Goal: Information Seeking & Learning: Learn about a topic

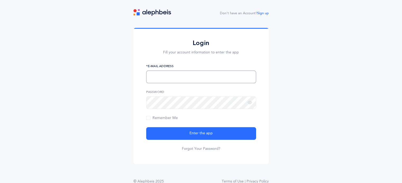
type input "nhollander@shulamith.org"
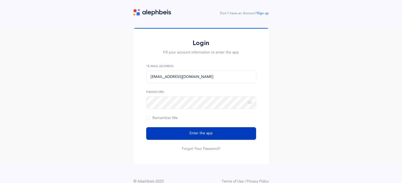
click at [198, 135] on span "Enter the app" at bounding box center [200, 134] width 23 height 6
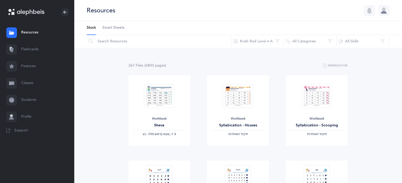
click at [34, 48] on link "Flashcards" at bounding box center [37, 49] width 74 height 17
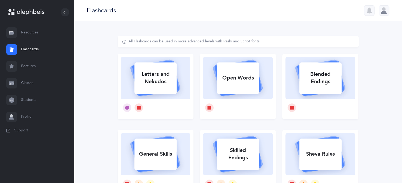
click at [155, 79] on div "Letters and Nekudos" at bounding box center [155, 78] width 42 height 21
select select
select select "single"
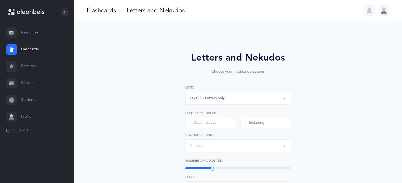
select select "27"
click at [194, 97] on div "Level 1 - Letters only" at bounding box center [207, 99] width 35 height 6
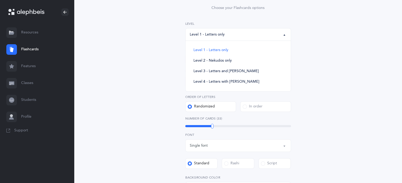
scroll to position [72, 0]
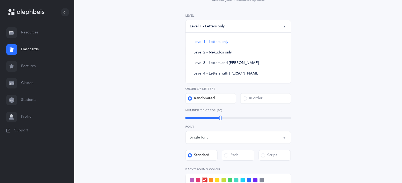
click at [171, 104] on div "Letters and Nekudos Choose your Flashcards options Level 1 - Letters only Level…" at bounding box center [237, 118] width 135 height 279
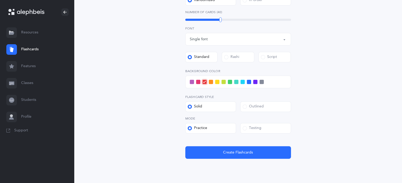
scroll to position [171, 0]
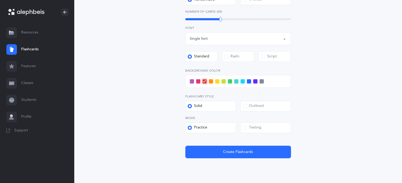
click at [244, 81] on span at bounding box center [242, 81] width 4 height 4
click at [0, 0] on input "checkbox" at bounding box center [0, 0] width 0 height 0
click at [250, 110] on label "Outlined" at bounding box center [265, 106] width 51 height 11
click at [0, 0] on input "Outlined" at bounding box center [0, 0] width 0 height 0
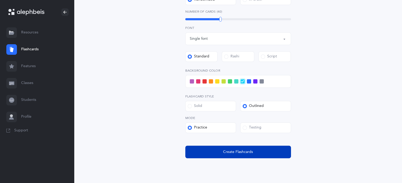
click at [234, 155] on span "Create Flashcards" at bounding box center [238, 153] width 30 height 6
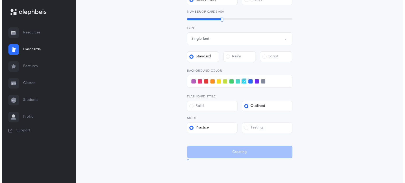
scroll to position [0, 0]
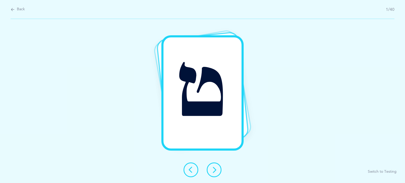
click at [213, 168] on icon at bounding box center [214, 170] width 6 height 6
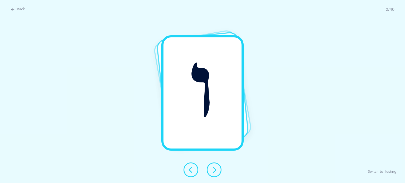
click at [213, 170] on icon at bounding box center [214, 170] width 6 height 6
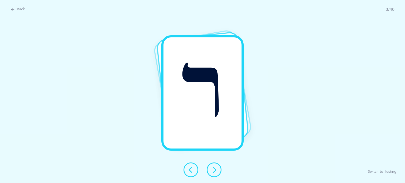
click at [213, 169] on icon at bounding box center [214, 170] width 6 height 6
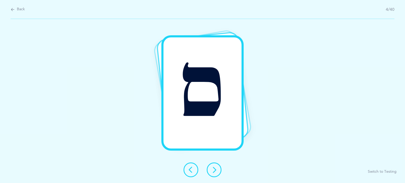
click at [213, 170] on icon at bounding box center [214, 170] width 6 height 6
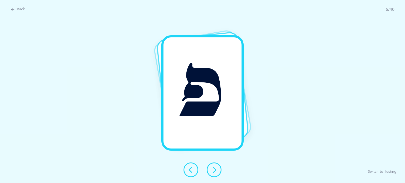
click at [213, 170] on icon at bounding box center [214, 170] width 6 height 6
click at [214, 170] on icon at bounding box center [214, 170] width 6 height 6
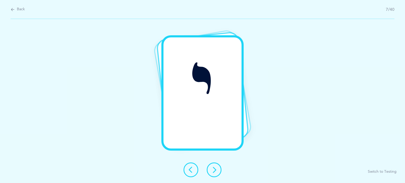
click at [216, 169] on icon at bounding box center [214, 170] width 6 height 6
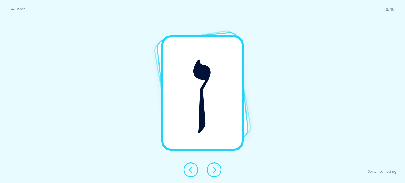
click at [214, 170] on icon at bounding box center [214, 170] width 6 height 6
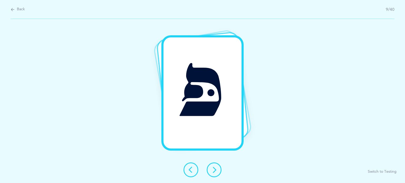
click at [215, 169] on icon at bounding box center [214, 170] width 6 height 6
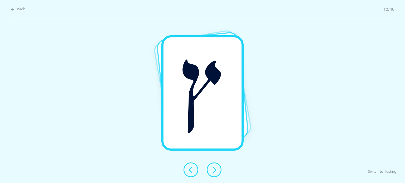
click at [214, 168] on icon at bounding box center [214, 170] width 6 height 6
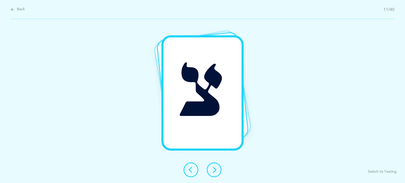
click at [214, 169] on icon at bounding box center [214, 170] width 6 height 6
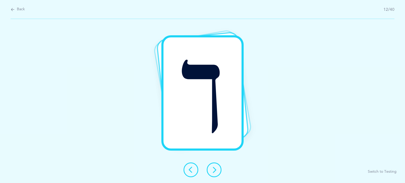
click at [215, 169] on icon at bounding box center [214, 170] width 6 height 6
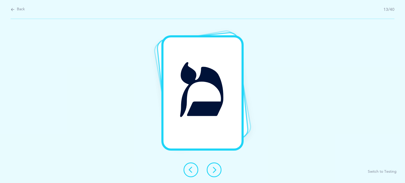
click at [214, 167] on button at bounding box center [214, 170] width 15 height 15
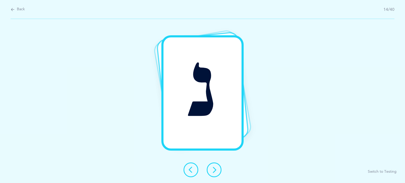
click at [213, 168] on icon at bounding box center [214, 170] width 6 height 6
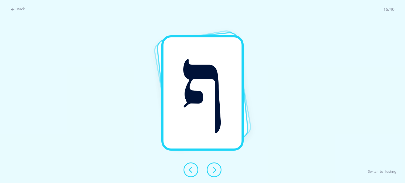
click at [214, 170] on icon at bounding box center [214, 170] width 6 height 6
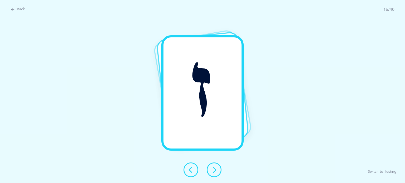
click at [214, 170] on icon at bounding box center [214, 170] width 6 height 6
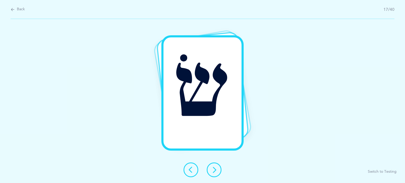
click at [213, 169] on icon at bounding box center [214, 170] width 6 height 6
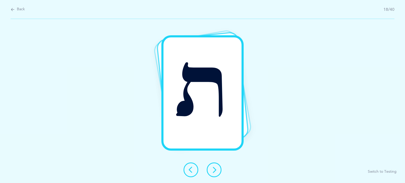
click at [215, 169] on icon at bounding box center [214, 170] width 6 height 6
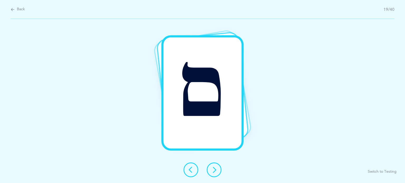
click at [214, 169] on icon at bounding box center [214, 170] width 6 height 6
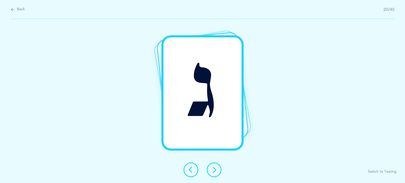
click at [215, 169] on icon at bounding box center [214, 170] width 6 height 6
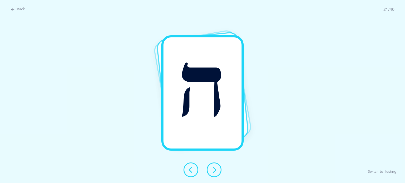
click at [214, 169] on icon at bounding box center [214, 170] width 6 height 6
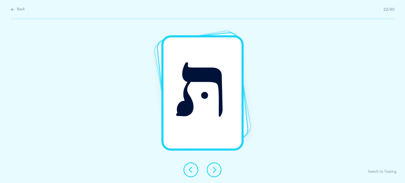
click at [215, 171] on icon at bounding box center [214, 170] width 6 height 6
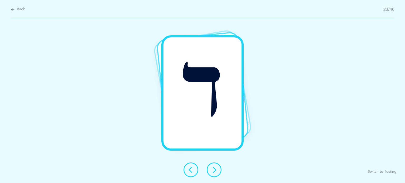
click at [214, 171] on icon at bounding box center [214, 170] width 6 height 6
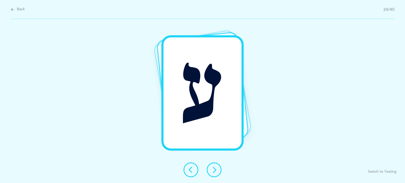
click at [214, 169] on icon at bounding box center [214, 170] width 6 height 6
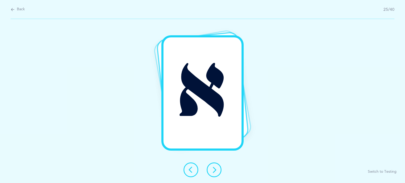
click at [214, 170] on icon at bounding box center [214, 170] width 6 height 6
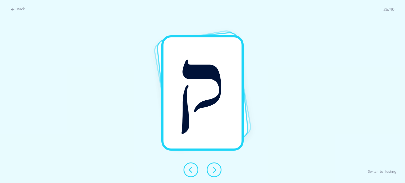
click at [214, 170] on icon at bounding box center [214, 170] width 6 height 6
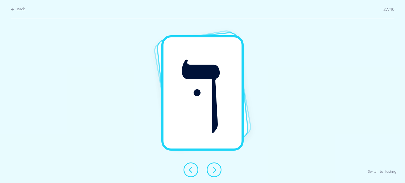
click at [212, 168] on icon at bounding box center [214, 170] width 6 height 6
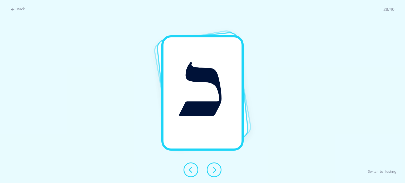
click at [215, 168] on icon at bounding box center [214, 170] width 6 height 6
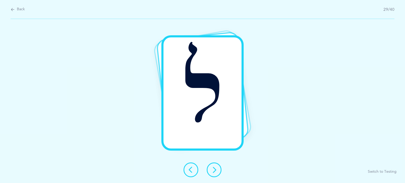
click at [213, 169] on icon at bounding box center [214, 170] width 6 height 6
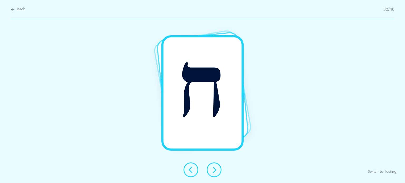
click at [214, 169] on icon at bounding box center [214, 170] width 6 height 6
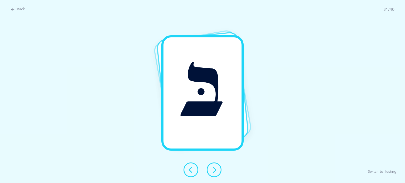
click at [214, 170] on icon at bounding box center [214, 170] width 6 height 6
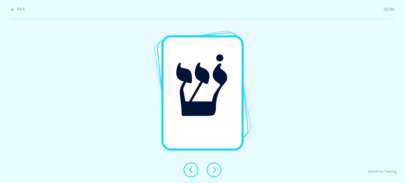
click at [214, 168] on icon at bounding box center [214, 170] width 6 height 6
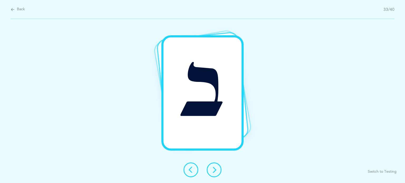
click at [214, 169] on icon at bounding box center [214, 170] width 6 height 6
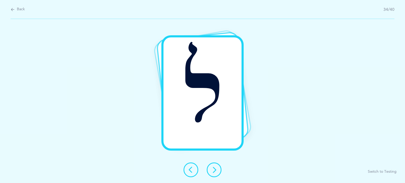
click at [214, 169] on icon at bounding box center [214, 170] width 6 height 6
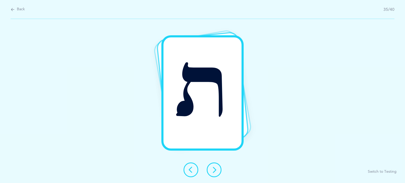
click at [215, 168] on icon at bounding box center [214, 170] width 6 height 6
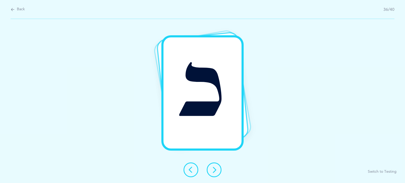
click at [214, 170] on icon at bounding box center [214, 170] width 6 height 6
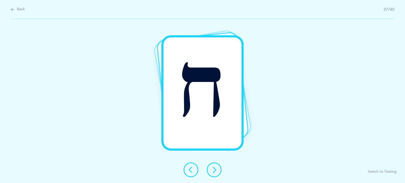
click at [215, 169] on icon at bounding box center [214, 170] width 6 height 6
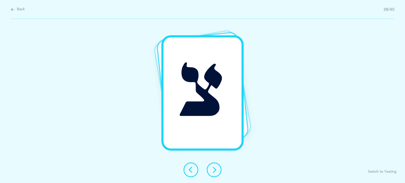
click at [215, 169] on icon at bounding box center [214, 170] width 6 height 6
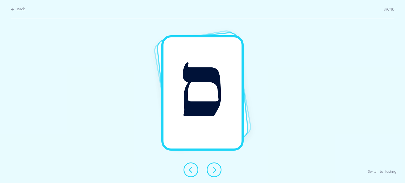
click at [214, 169] on icon at bounding box center [214, 170] width 6 height 6
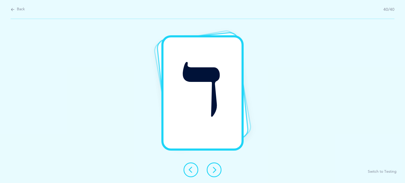
click at [216, 169] on icon at bounding box center [214, 170] width 6 height 6
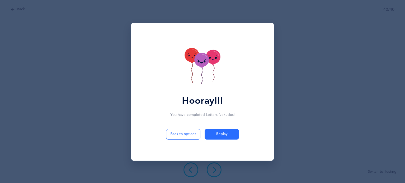
click at [197, 77] on icon at bounding box center [203, 66] width 36 height 37
click at [202, 81] on icon at bounding box center [203, 66] width 36 height 37
click at [204, 82] on icon at bounding box center [203, 66] width 36 height 37
click at [201, 79] on icon at bounding box center [203, 66] width 36 height 37
click at [200, 79] on icon at bounding box center [203, 66] width 36 height 37
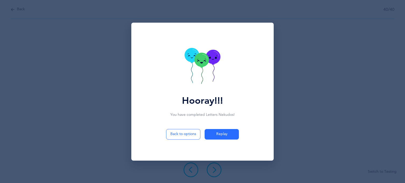
click at [200, 78] on icon at bounding box center [203, 66] width 36 height 37
click at [199, 77] on icon at bounding box center [203, 66] width 36 height 37
click at [195, 75] on icon at bounding box center [203, 66] width 36 height 37
click at [195, 76] on icon at bounding box center [203, 66] width 36 height 37
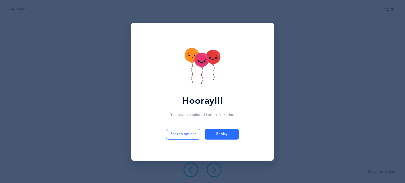
click at [196, 77] on icon at bounding box center [203, 66] width 36 height 37
click at [194, 79] on icon at bounding box center [203, 66] width 36 height 37
click at [191, 78] on icon at bounding box center [192, 69] width 2 height 27
click at [185, 74] on icon at bounding box center [203, 66] width 36 height 37
